Goal: Transaction & Acquisition: Purchase product/service

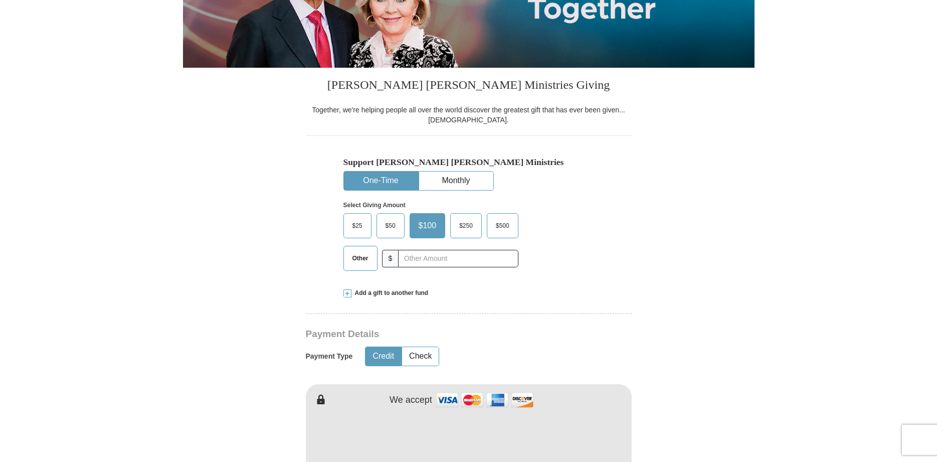
scroll to position [179, 0]
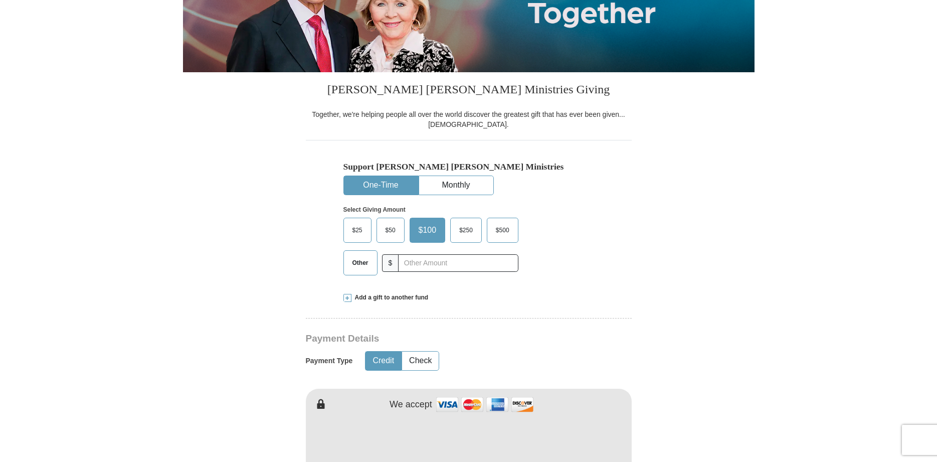
click at [383, 185] on button "One-Time" at bounding box center [381, 185] width 74 height 19
click at [403, 263] on input "text" at bounding box center [457, 263] width 111 height 18
type input "$"
type input "40"
click at [548, 274] on div "$25 $50 $100 $250 $500 $" at bounding box center [447, 250] width 208 height 65
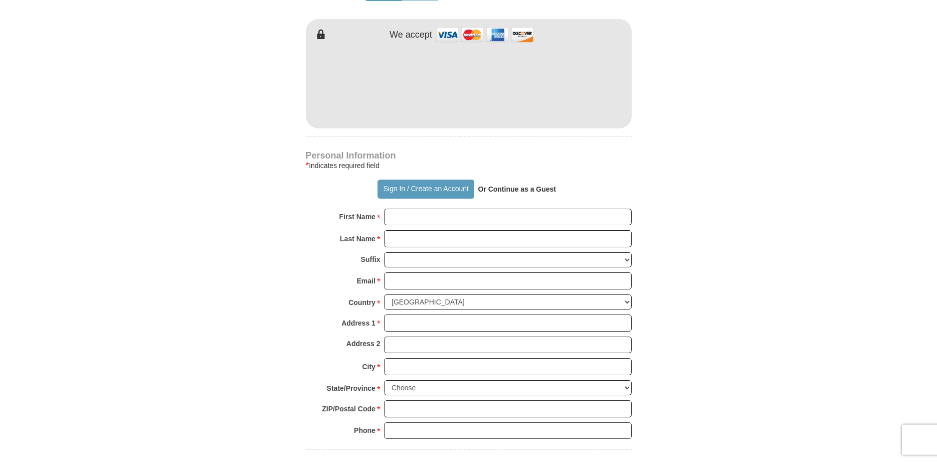
scroll to position [588, 0]
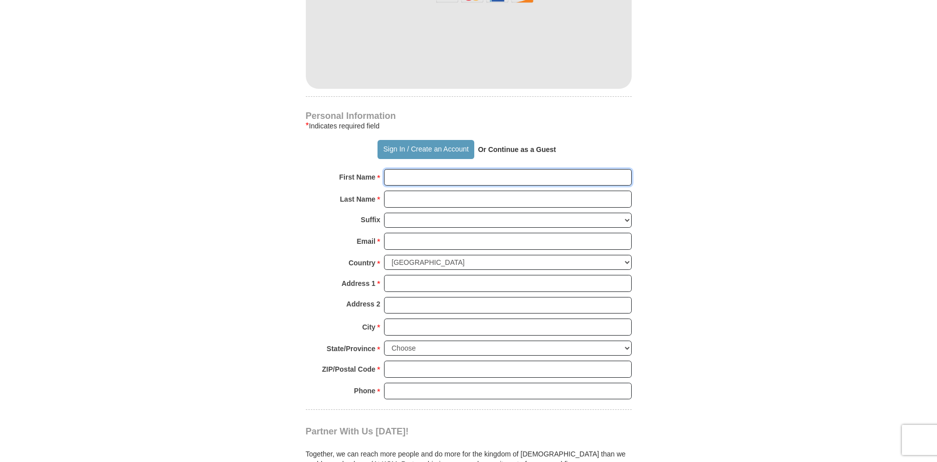
click at [387, 177] on input "First Name *" at bounding box center [508, 177] width 248 height 17
type input "[PERSON_NAME]"
click at [391, 202] on input "Last Name *" at bounding box center [508, 199] width 248 height 17
type input "[PERSON_NAME]"
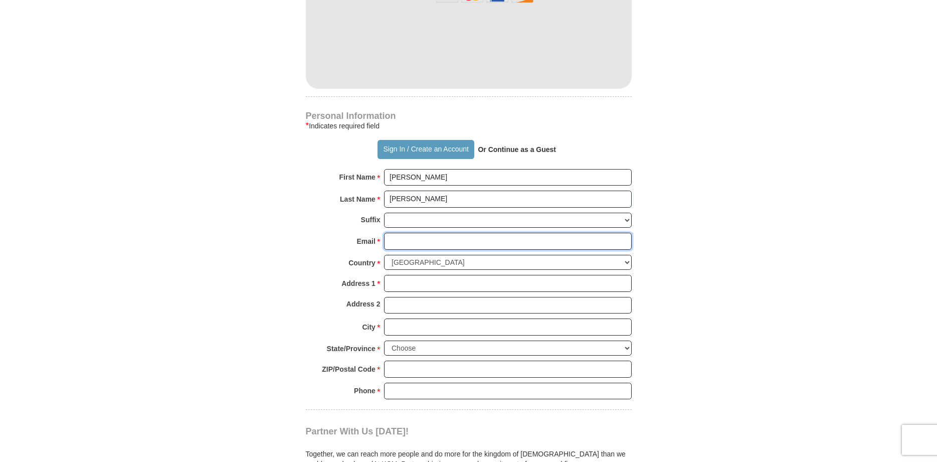
click at [386, 242] on input "Email *" at bounding box center [508, 241] width 248 height 17
type input "[EMAIL_ADDRESS][DOMAIN_NAME]"
click at [390, 283] on input "Address 1 *" at bounding box center [508, 283] width 248 height 17
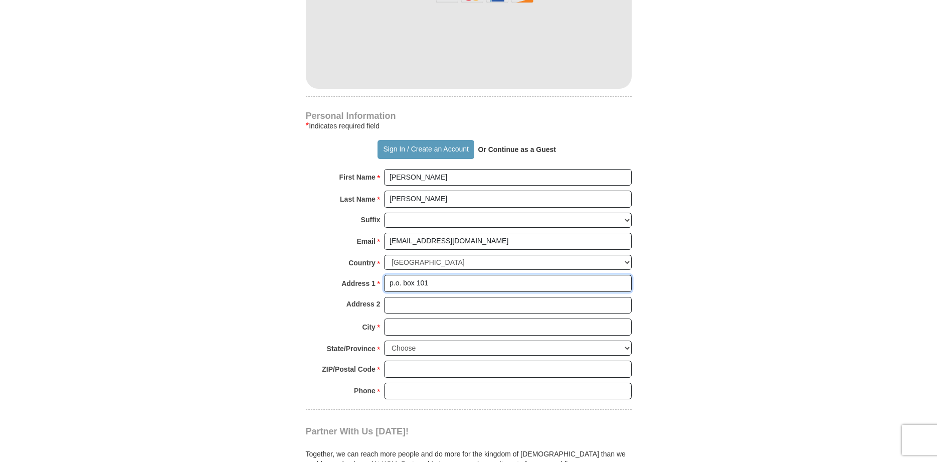
type input "p.o. box 101"
click at [388, 326] on input "City *" at bounding box center [508, 326] width 248 height 17
type input "maxton"
click at [384, 340] on select "Choose [US_STATE] [US_STATE] [US_STATE] [US_STATE] [US_STATE] Armed Forces Amer…" at bounding box center [508, 348] width 248 height 16
select select "NC"
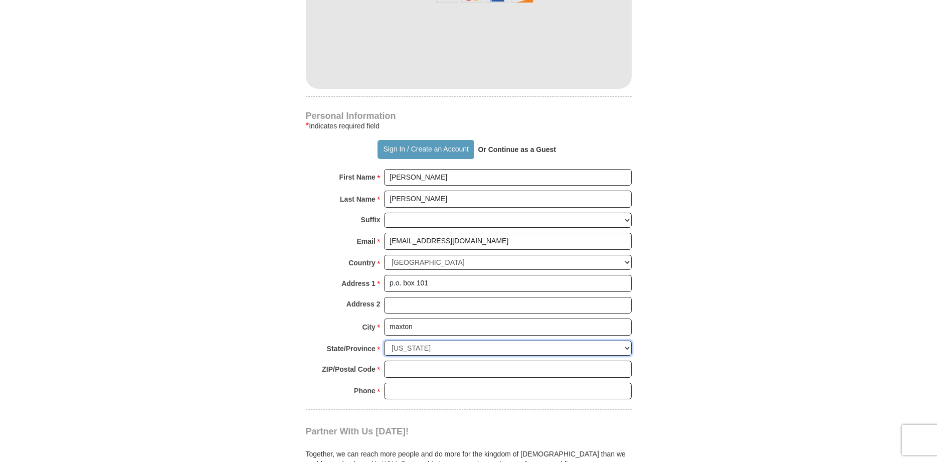
click option "[US_STATE]" at bounding box center [0, 0] width 0 height 0
click at [703, 364] on form "Already have an account? Sign in for faster giving. Don't have an account? Crea…" at bounding box center [469, 67] width 572 height 1230
click at [387, 367] on input "ZIP/Postal Code *" at bounding box center [508, 368] width 248 height 17
type input "28364"
click at [389, 390] on input "Phone * *" at bounding box center [508, 391] width 248 height 17
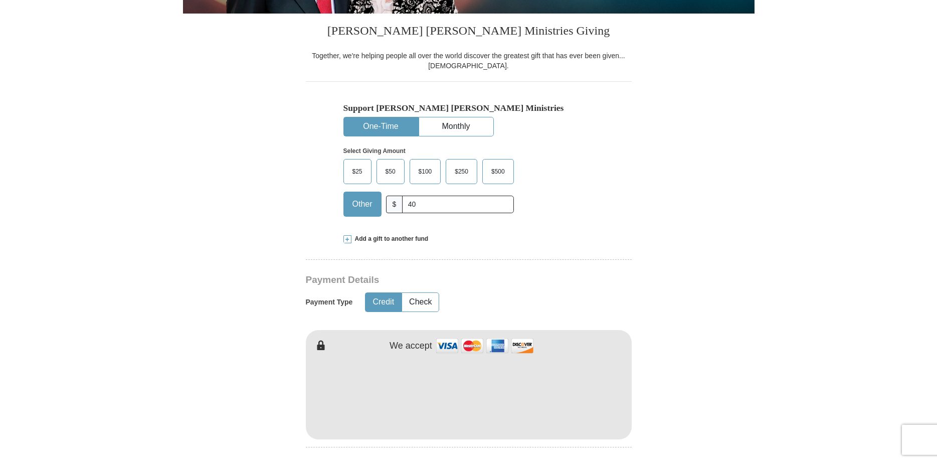
scroll to position [230, 0]
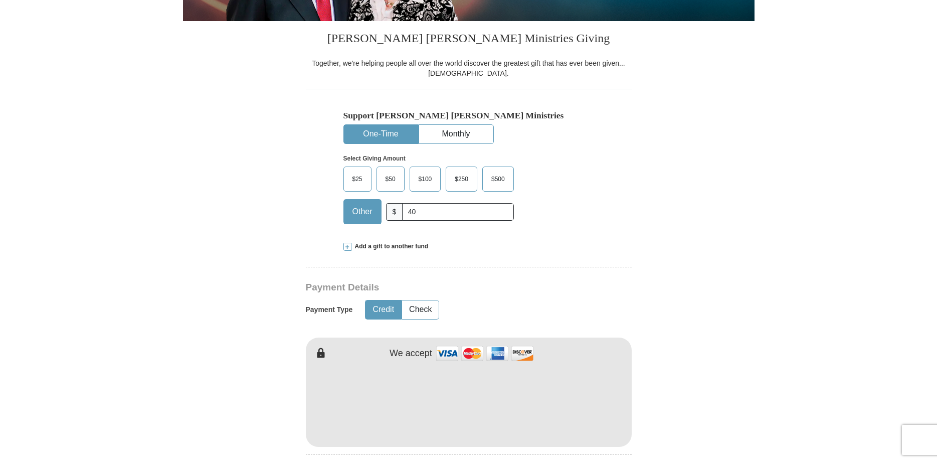
type input "9103911236"
click at [361, 179] on span "$25" at bounding box center [357, 178] width 20 height 15
click at [0, 0] on input "$25" at bounding box center [0, 0] width 0 height 0
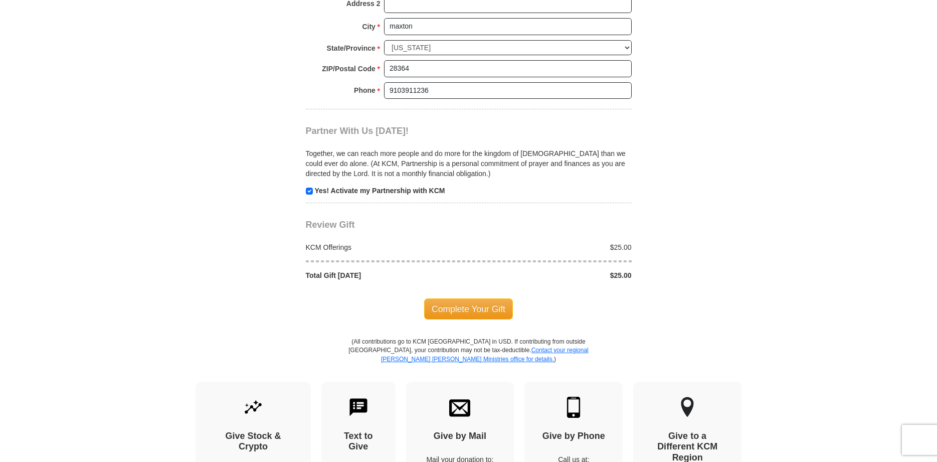
scroll to position [895, 0]
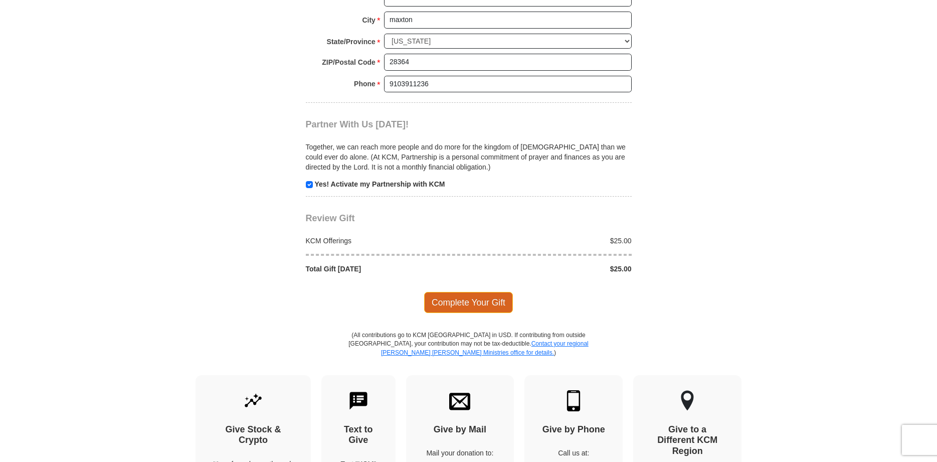
click at [477, 295] on span "Complete Your Gift" at bounding box center [468, 302] width 89 height 21
